Goal: Task Accomplishment & Management: Manage account settings

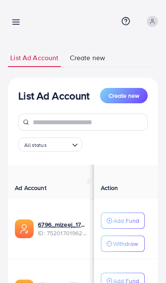
click at [13, 23] on icon at bounding box center [16, 21] width 9 height 9
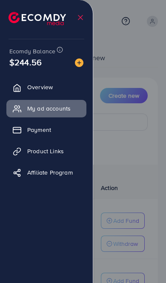
click at [119, 122] on div at bounding box center [83, 170] width 166 height 340
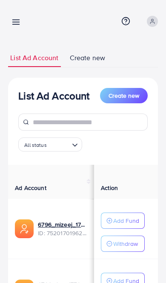
click at [19, 17] on link at bounding box center [14, 21] width 12 height 11
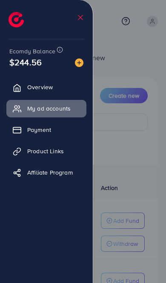
click at [107, 102] on div at bounding box center [83, 170] width 166 height 340
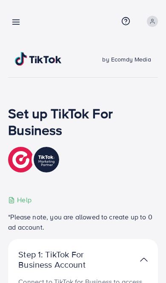
click at [13, 23] on icon at bounding box center [16, 21] width 9 height 9
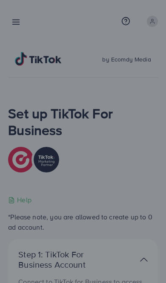
click at [15, 22] on div at bounding box center [83, 170] width 166 height 340
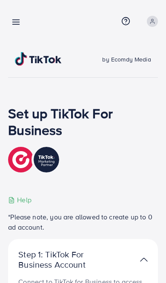
click at [15, 22] on line at bounding box center [16, 22] width 7 height 0
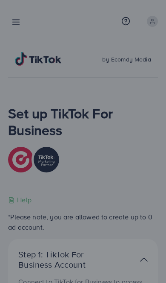
click at [20, 26] on div at bounding box center [83, 170] width 166 height 340
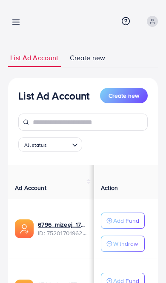
click at [15, 24] on line at bounding box center [16, 24] width 7 height 0
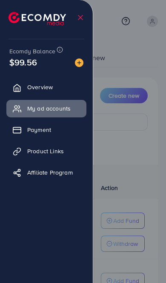
click at [56, 131] on link "Payment" at bounding box center [46, 129] width 80 height 17
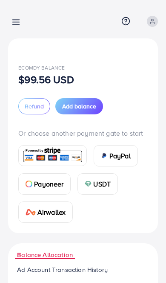
click at [96, 108] on span "Add balance" at bounding box center [79, 106] width 34 height 9
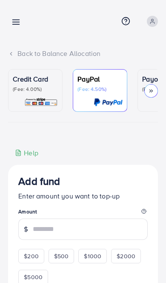
click at [48, 97] on img at bounding box center [41, 102] width 34 height 10
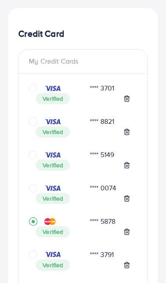
scroll to position [157, 0]
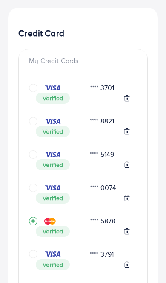
click at [37, 122] on icon "circle" at bounding box center [33, 121] width 9 height 9
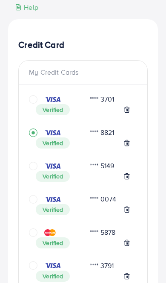
scroll to position [146, 0]
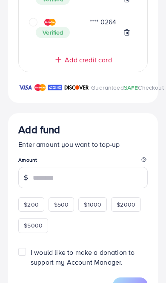
click at [89, 184] on input "number" at bounding box center [90, 177] width 115 height 21
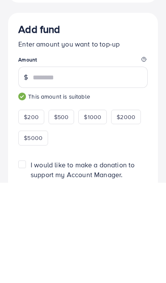
scroll to position [1288, 0]
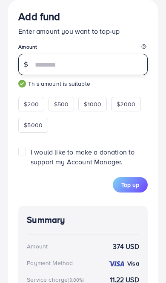
click at [57, 67] on input "***" at bounding box center [90, 64] width 115 height 21
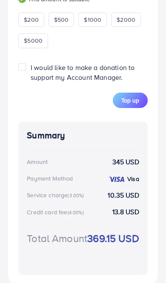
scroll to position [1385, 0]
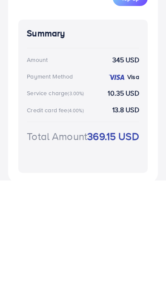
type input "***"
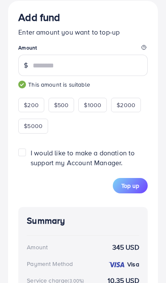
scroll to position [1300, 0]
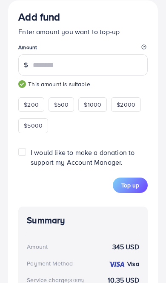
click at [128, 189] on span "Top up" at bounding box center [131, 185] width 18 height 9
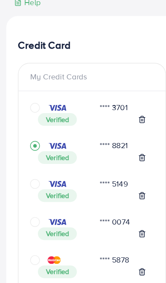
scroll to position [148, 0]
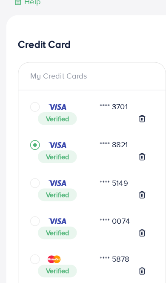
click at [34, 160] on icon "circle" at bounding box center [33, 164] width 9 height 9
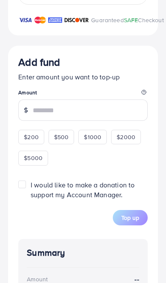
scroll to position [1256, 0]
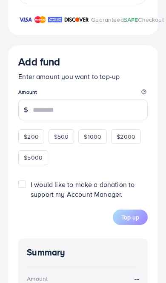
click at [87, 108] on input "number" at bounding box center [90, 109] width 115 height 21
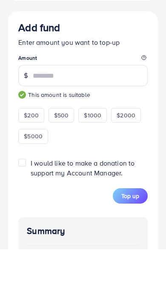
type input "***"
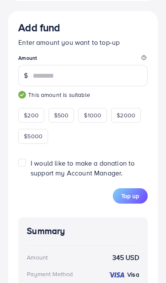
click at [130, 196] on button "Top up" at bounding box center [130, 195] width 35 height 15
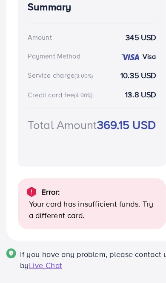
scroll to position [1498, 0]
